Goal: Obtain resource: Obtain resource

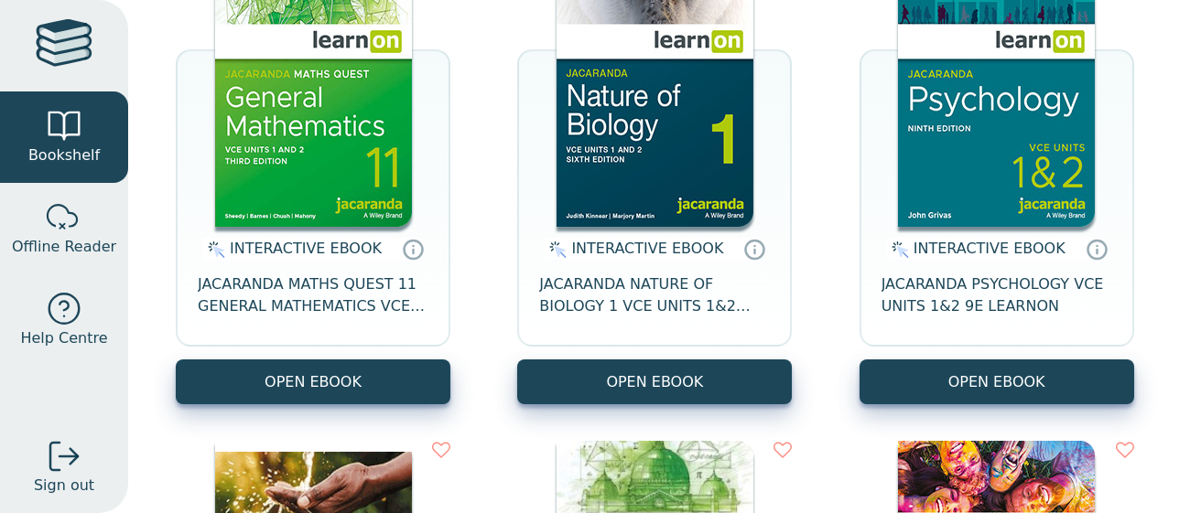
scroll to position [301, 0]
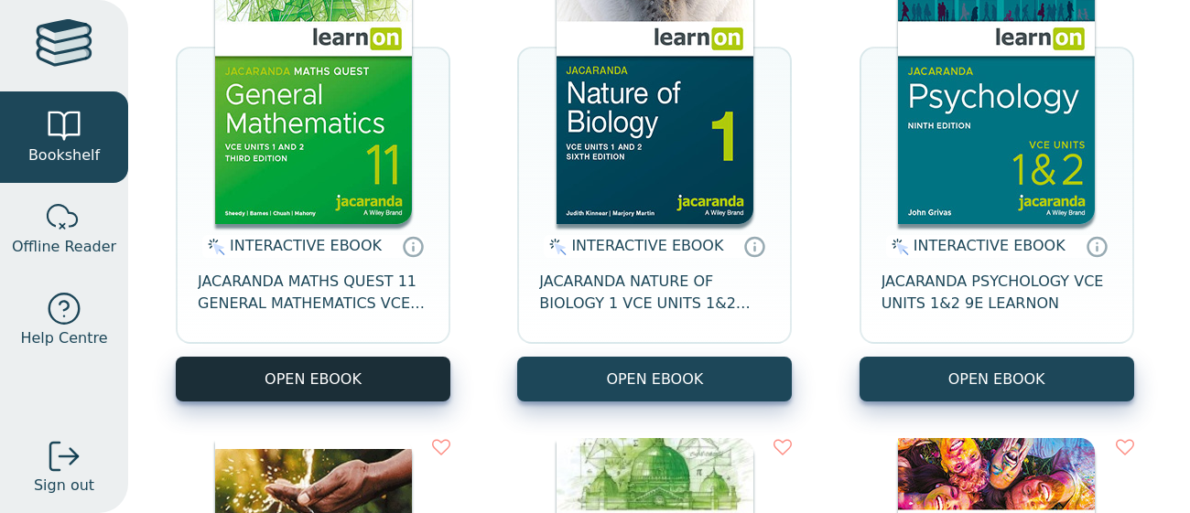
click at [376, 370] on button "OPEN EBOOK" at bounding box center [313, 379] width 275 height 45
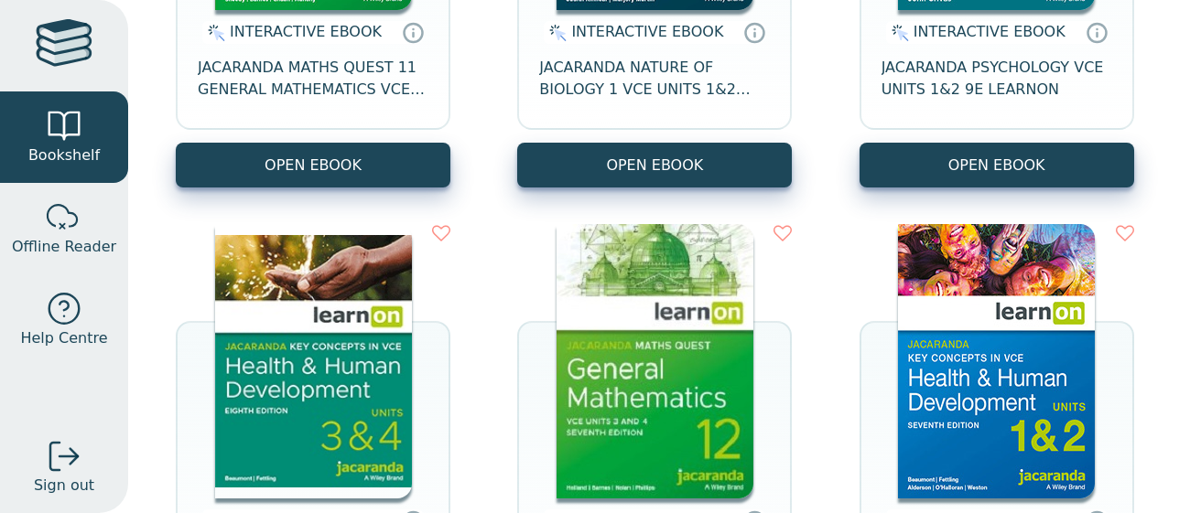
scroll to position [671, 0]
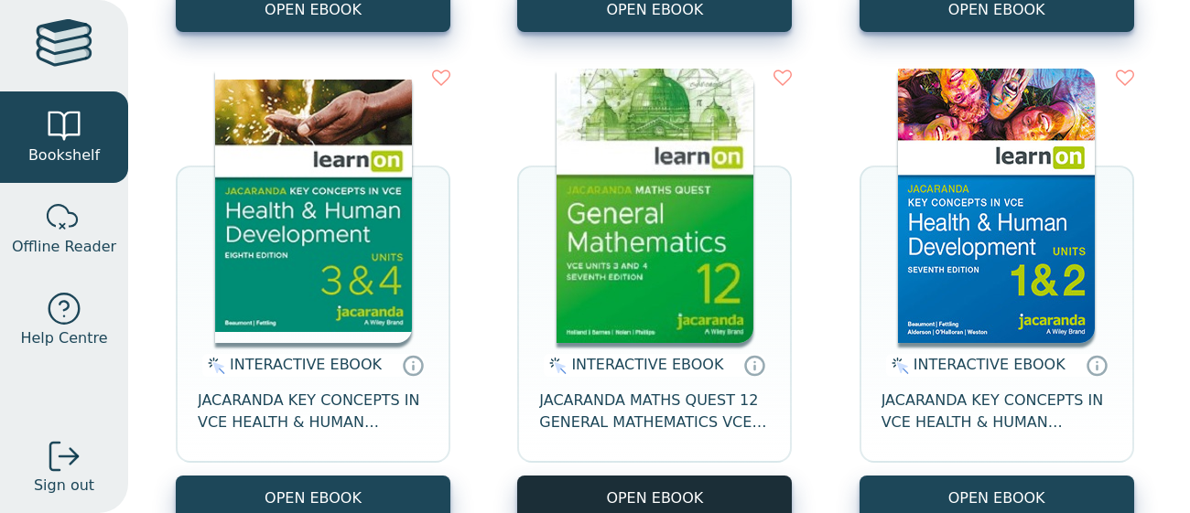
click at [572, 483] on button "OPEN EBOOK" at bounding box center [654, 498] width 275 height 45
